Goal: Book appointment/travel/reservation

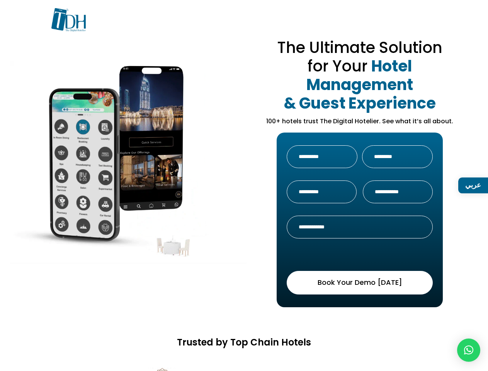
click at [244, 185] on img at bounding box center [128, 162] width 236 height 202
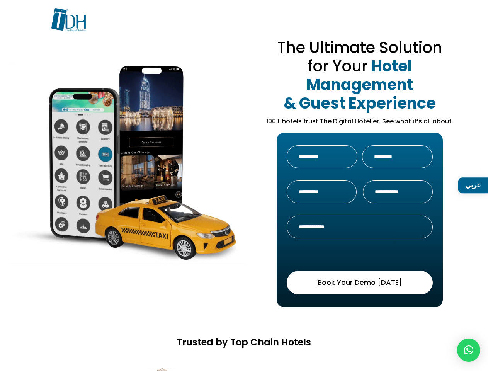
click at [360, 282] on button "Book Your Demo [DATE]" at bounding box center [360, 283] width 146 height 24
